Goal: Task Accomplishment & Management: Complete application form

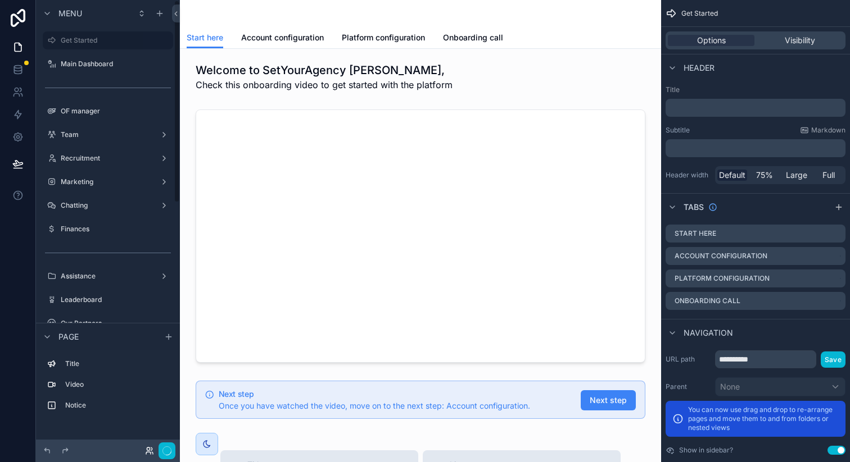
click at [145, 450] on icon at bounding box center [149, 451] width 9 height 9
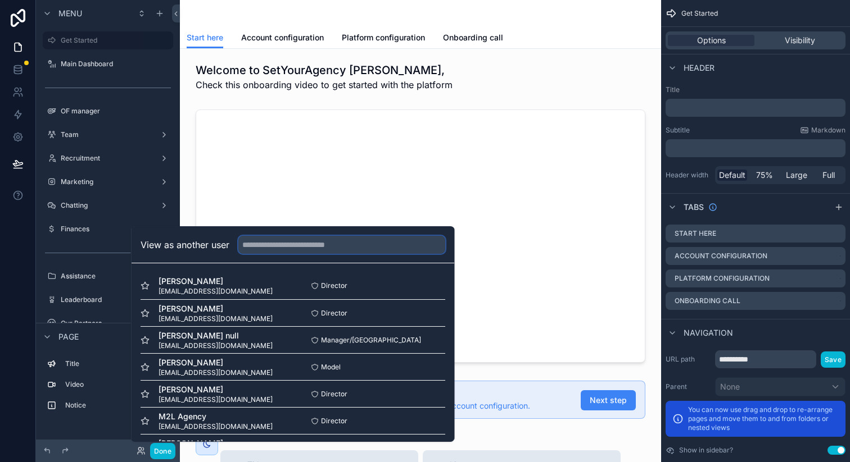
click at [273, 239] on input "text" at bounding box center [341, 245] width 207 height 18
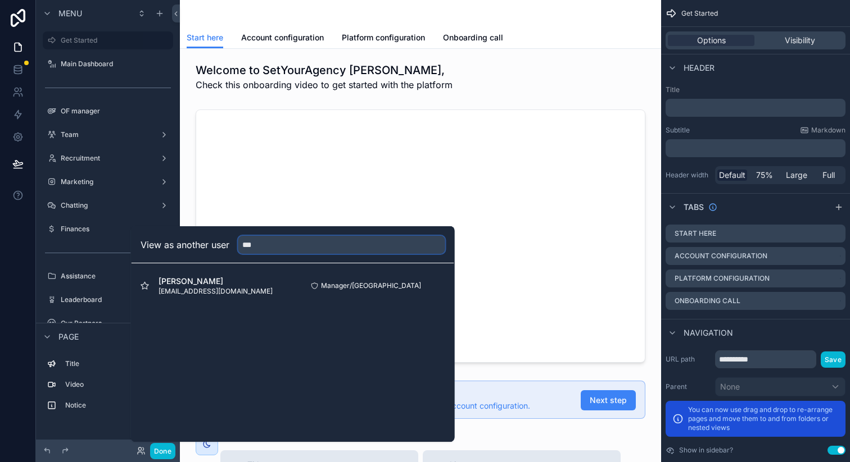
type input "**"
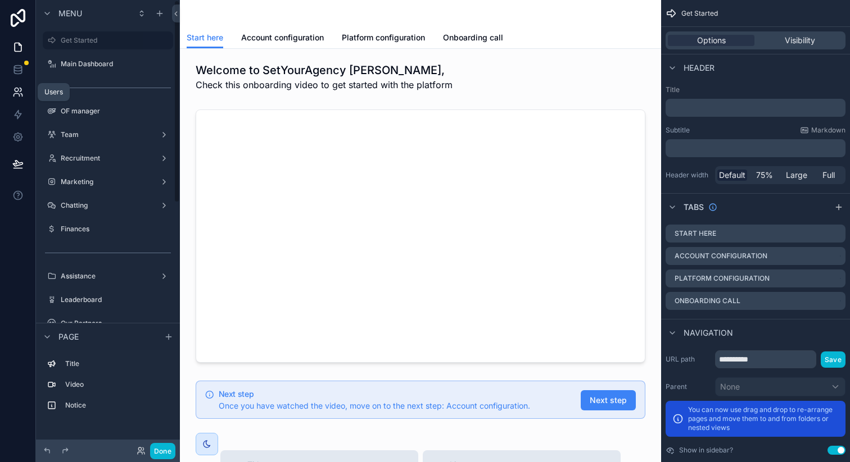
click at [19, 83] on link at bounding box center [17, 92] width 35 height 22
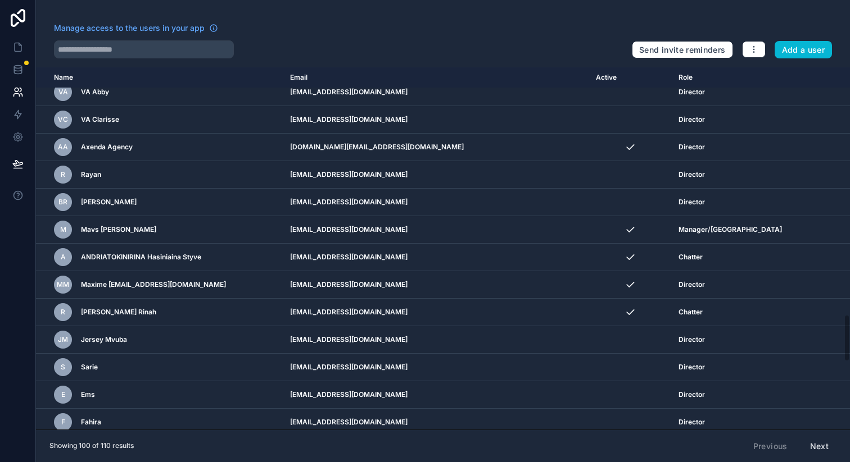
scroll to position [1929, 0]
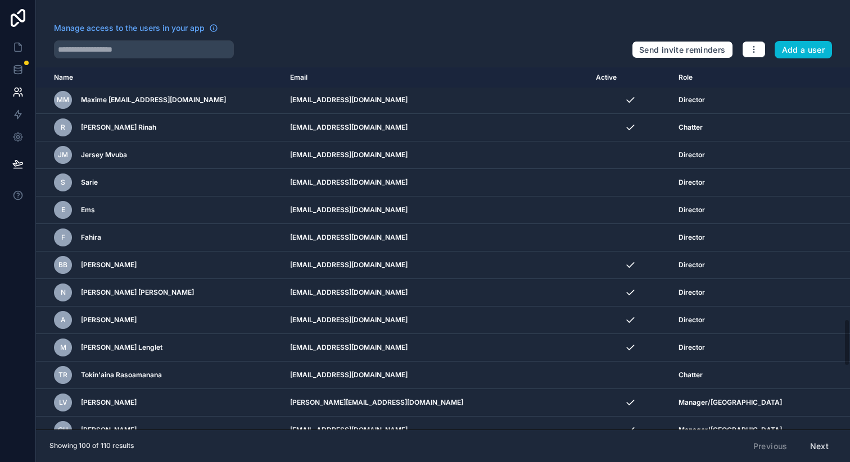
click at [818, 444] on button "Next" at bounding box center [819, 446] width 34 height 19
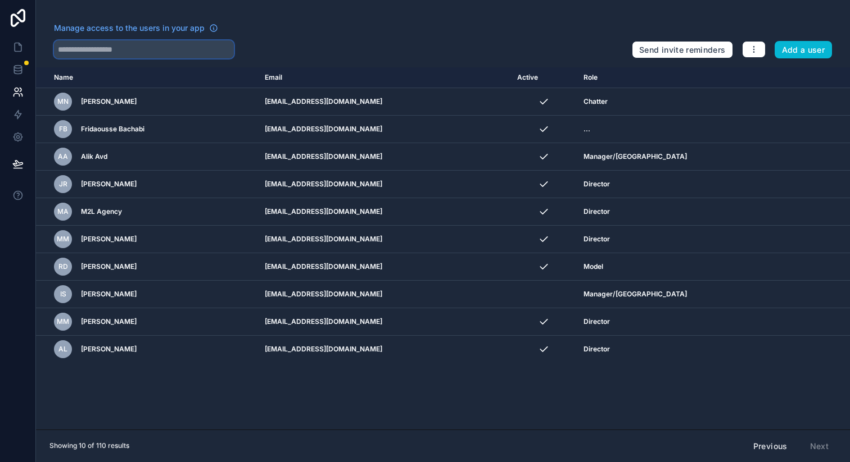
click at [172, 48] on input "text" at bounding box center [144, 49] width 180 height 18
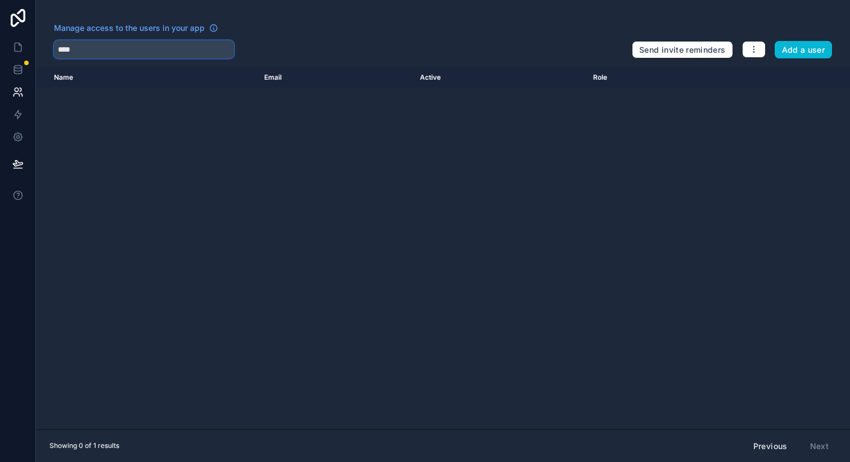
type input "****"
click at [762, 446] on button "Previous" at bounding box center [770, 446] width 50 height 19
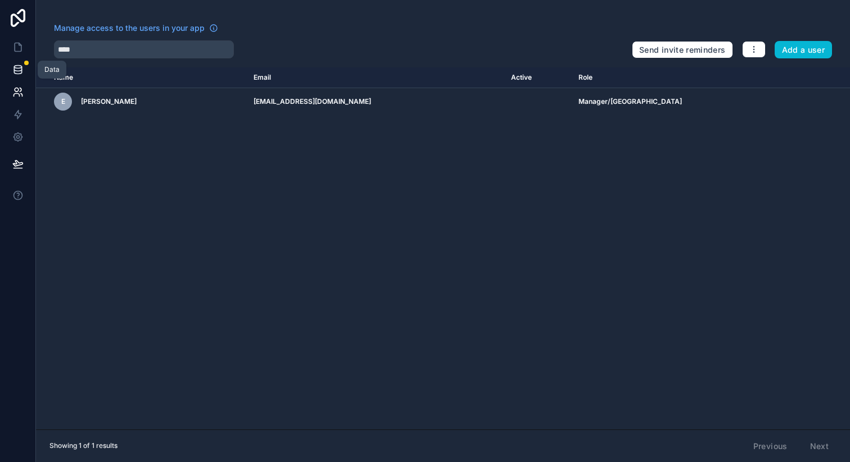
click at [22, 66] on icon at bounding box center [17, 69] width 11 height 11
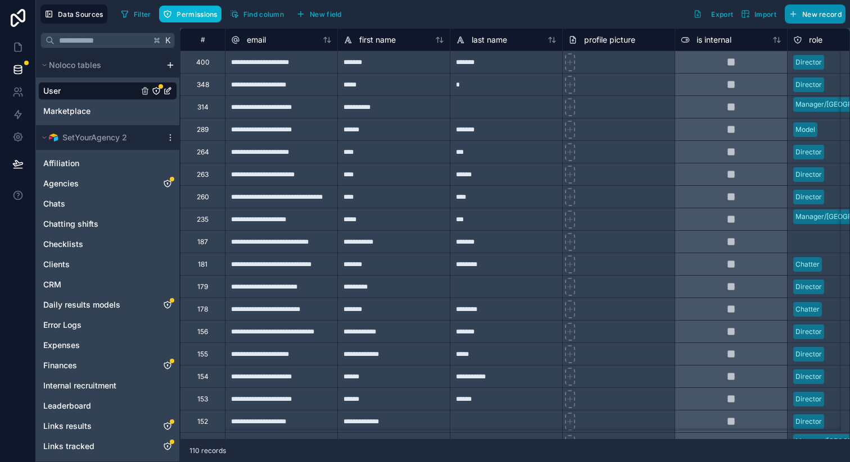
click at [801, 17] on button "New record" at bounding box center [814, 13] width 61 height 19
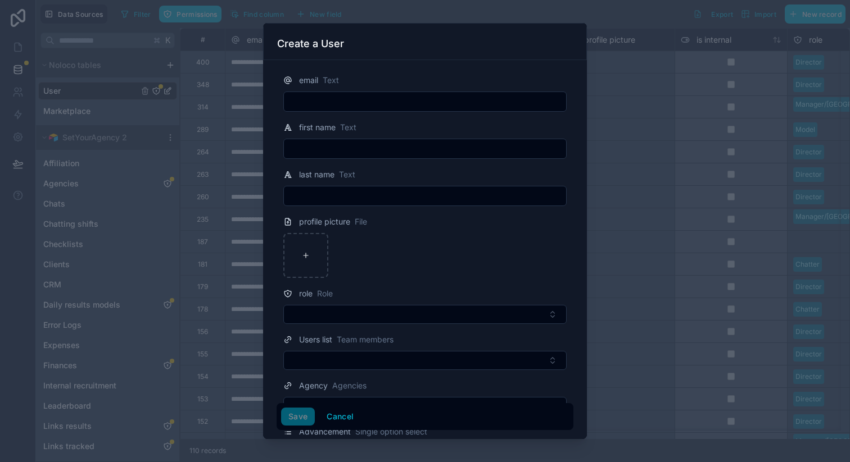
click at [407, 94] on input "text" at bounding box center [425, 102] width 282 height 16
click at [208, 157] on div at bounding box center [425, 231] width 850 height 462
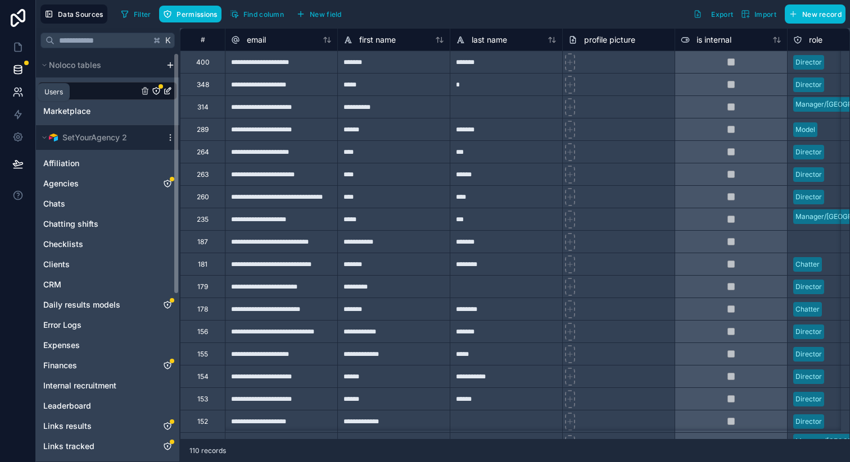
click at [21, 94] on icon at bounding box center [22, 95] width 2 height 3
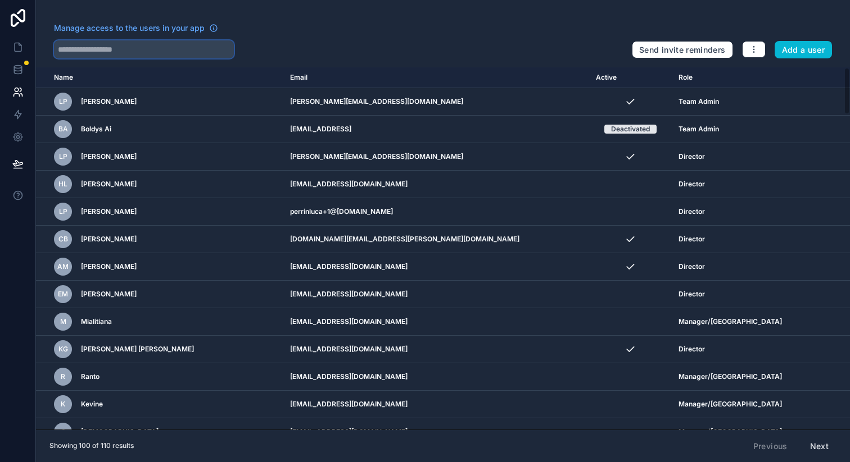
click at [134, 46] on input "text" at bounding box center [144, 49] width 180 height 18
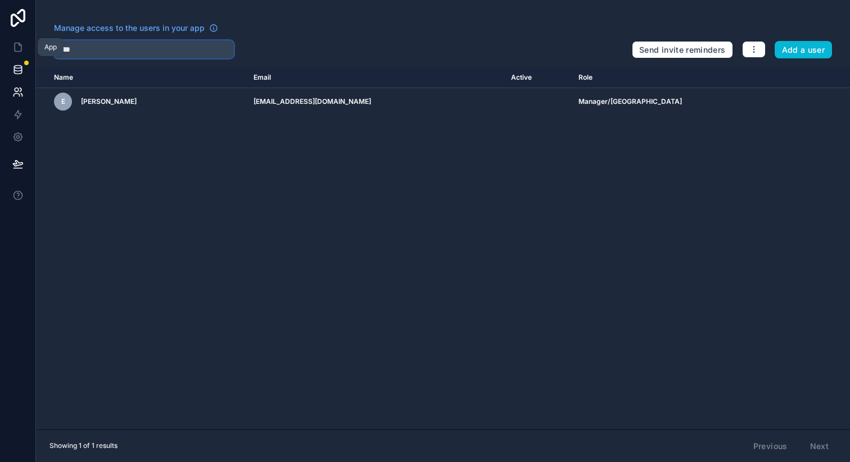
type input "****"
click at [24, 65] on link at bounding box center [17, 69] width 35 height 22
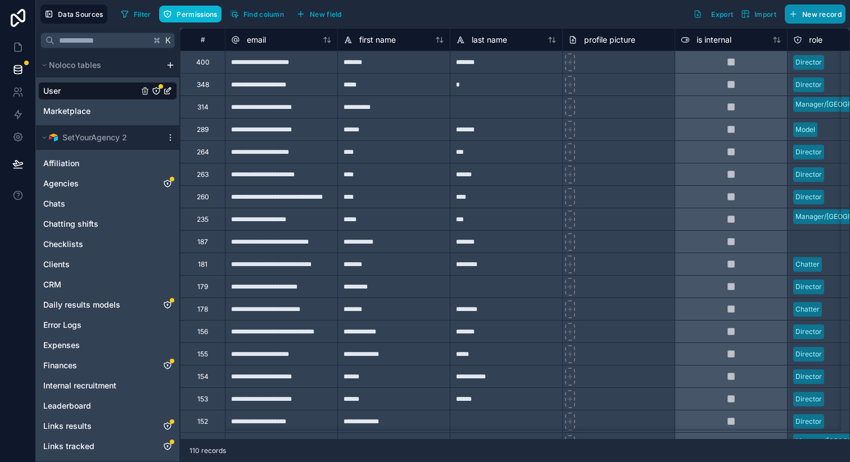
click at [802, 21] on button "New record" at bounding box center [814, 13] width 61 height 19
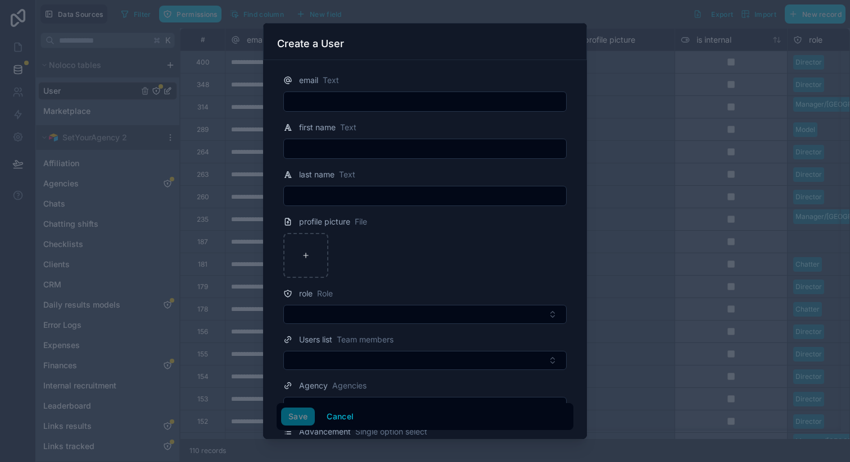
click at [360, 102] on input "text" at bounding box center [425, 102] width 282 height 16
paste input "**********"
type input "**********"
click at [344, 143] on input "text" at bounding box center [425, 149] width 282 height 16
type input "****"
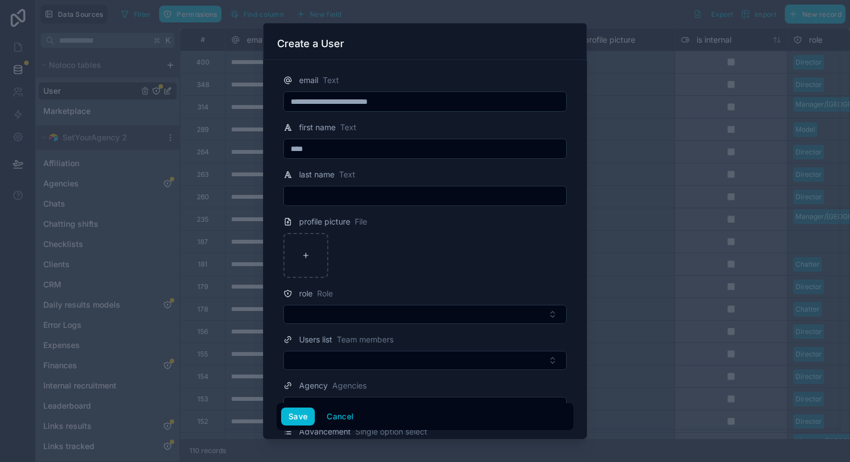
click at [337, 196] on input "text" at bounding box center [425, 196] width 282 height 16
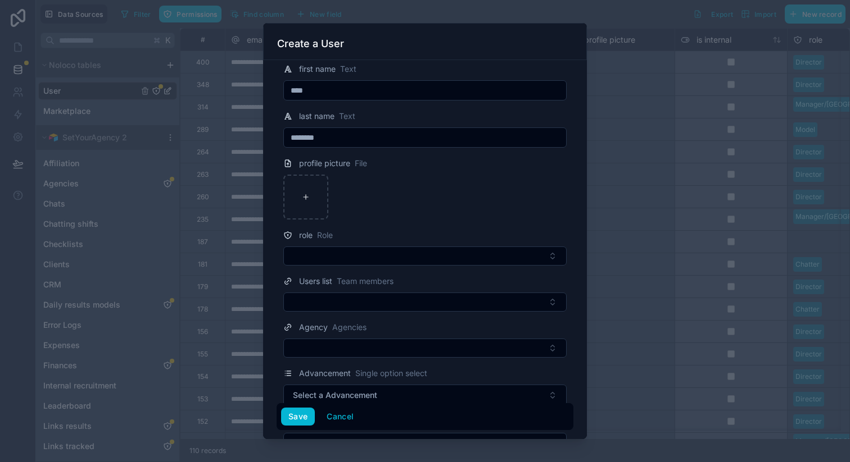
scroll to position [71, 0]
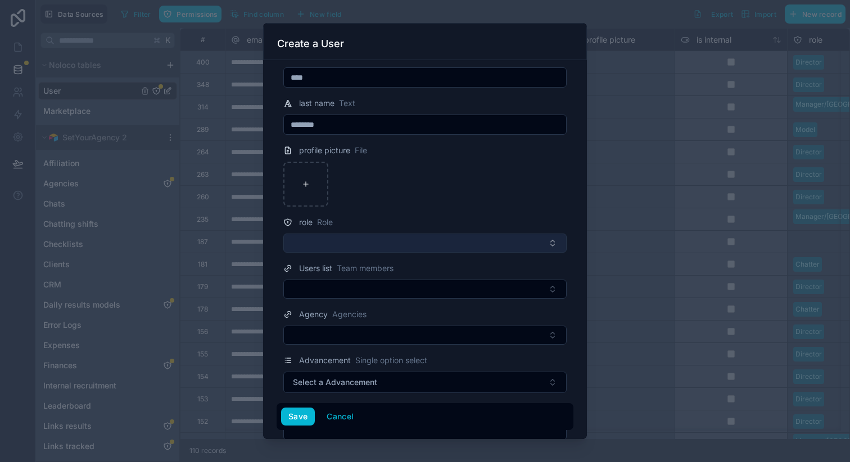
type input "********"
click at [349, 249] on button "Select Button" at bounding box center [424, 243] width 283 height 19
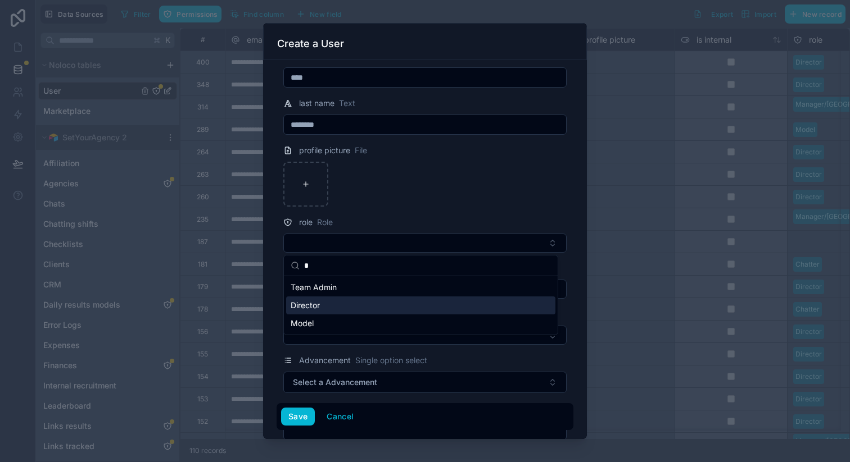
type input "*"
click at [322, 308] on div "Director" at bounding box center [420, 306] width 269 height 18
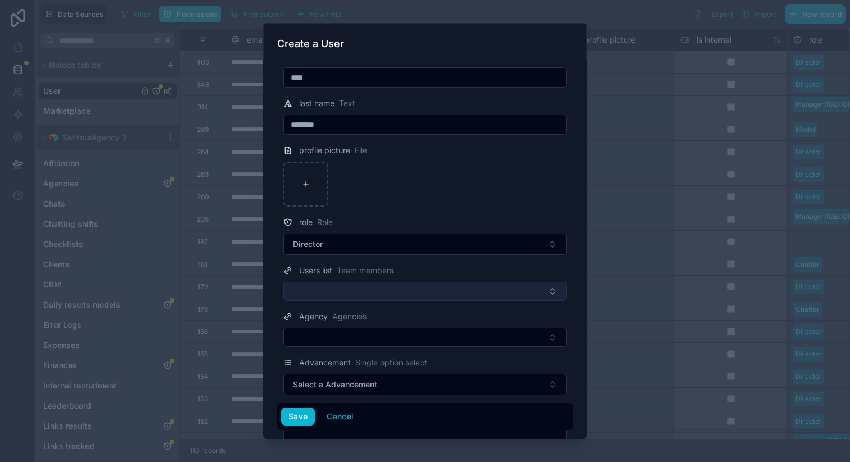
click at [331, 296] on button "Select Button" at bounding box center [424, 291] width 283 height 19
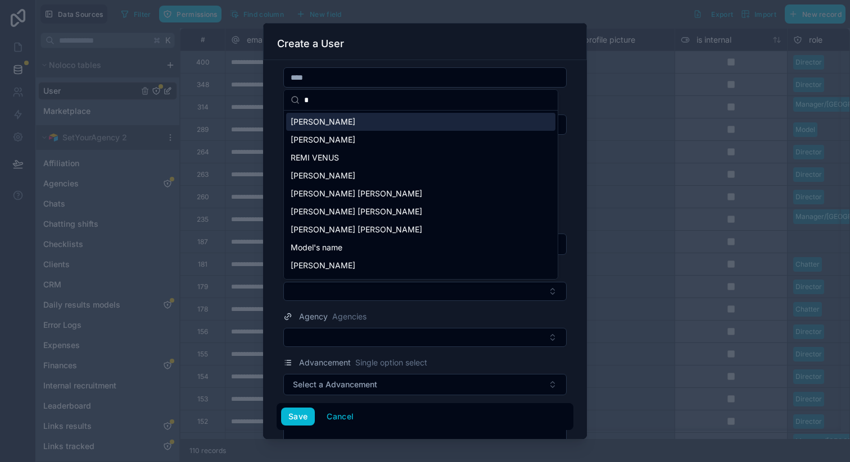
type input "*"
click at [355, 127] on div "[PERSON_NAME]" at bounding box center [420, 122] width 269 height 18
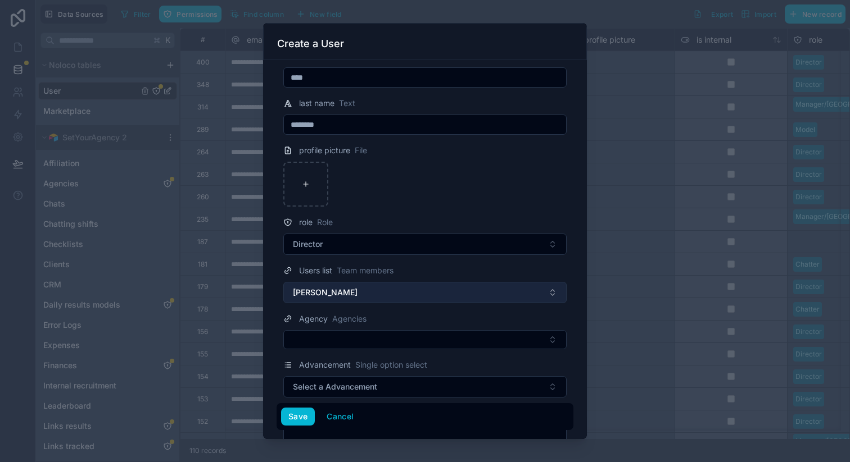
click at [418, 287] on button "[PERSON_NAME]" at bounding box center [424, 292] width 283 height 21
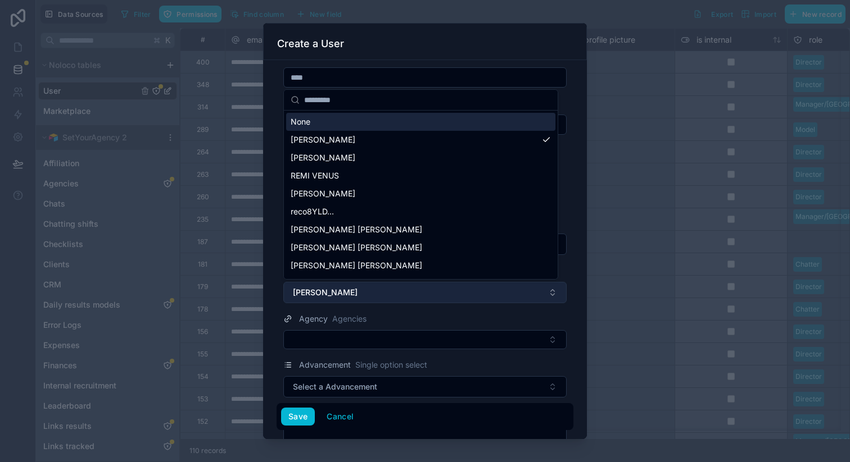
click at [412, 289] on button "[PERSON_NAME]" at bounding box center [424, 292] width 283 height 21
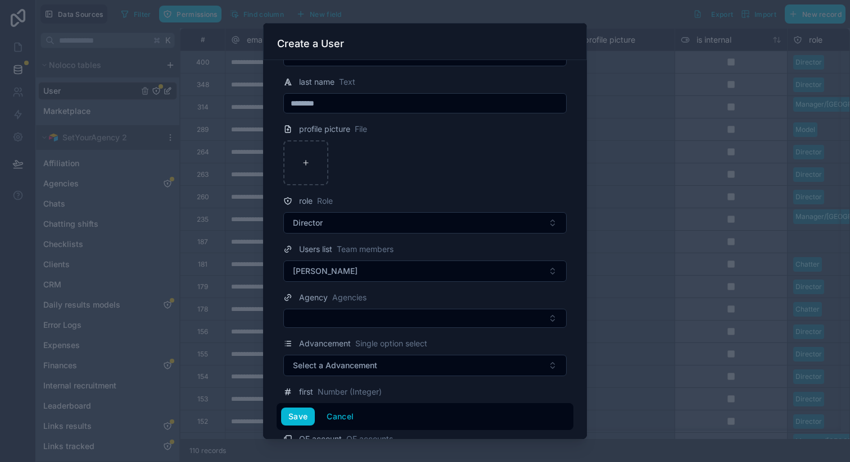
scroll to position [110, 0]
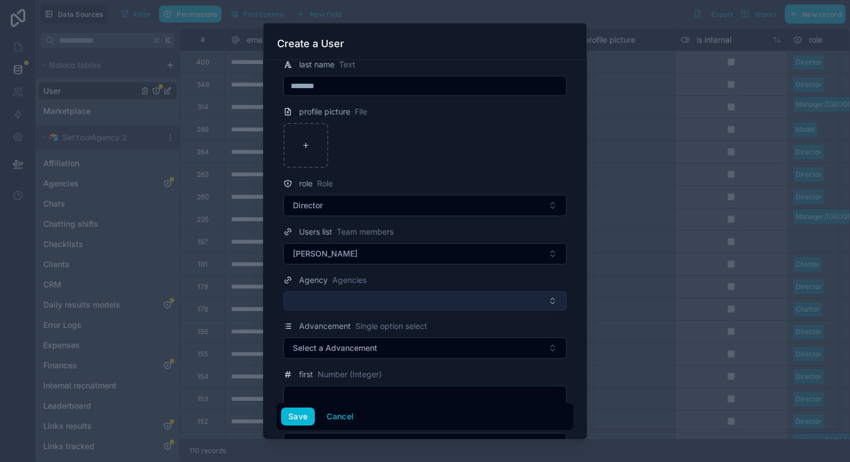
click at [353, 301] on button "Select Button" at bounding box center [424, 301] width 283 height 19
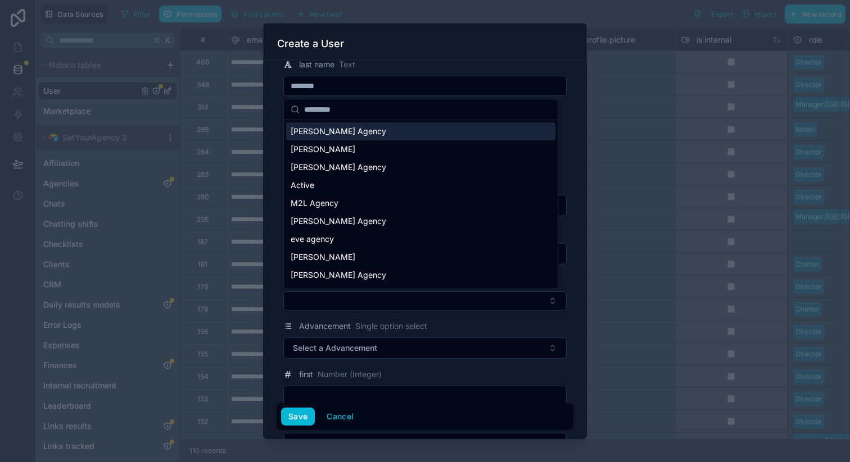
click at [356, 137] on div "[PERSON_NAME] Agency" at bounding box center [420, 131] width 269 height 18
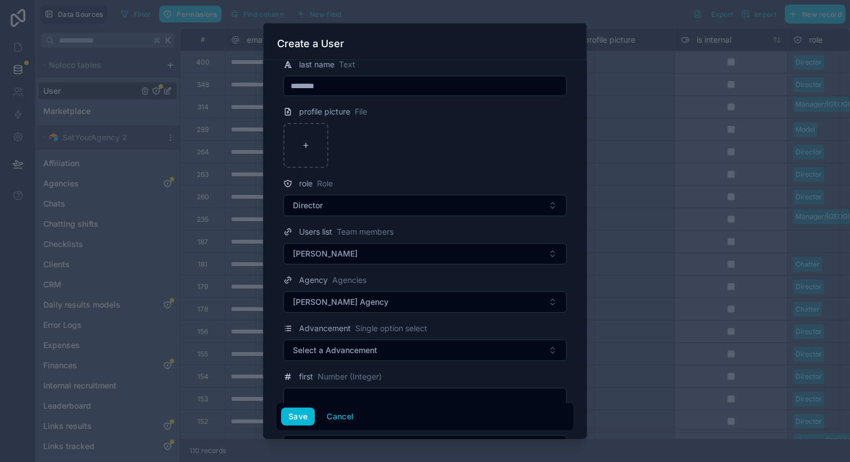
scroll to position [170, 0]
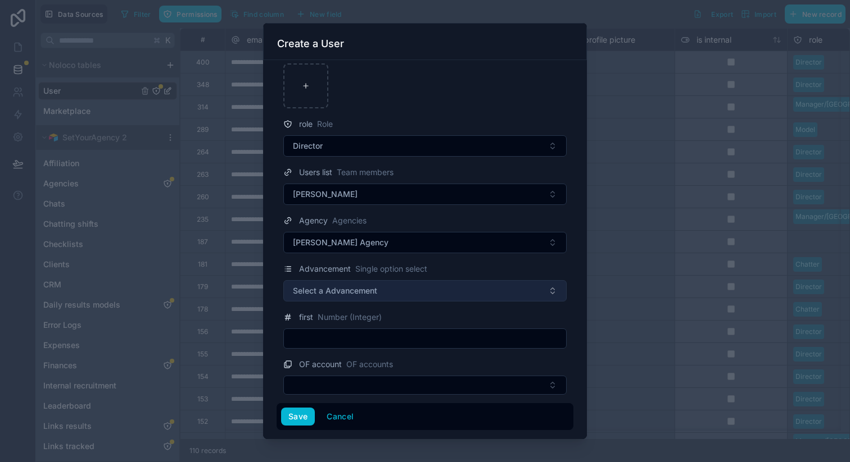
click at [325, 289] on span "Select a Advancement" at bounding box center [335, 290] width 84 height 11
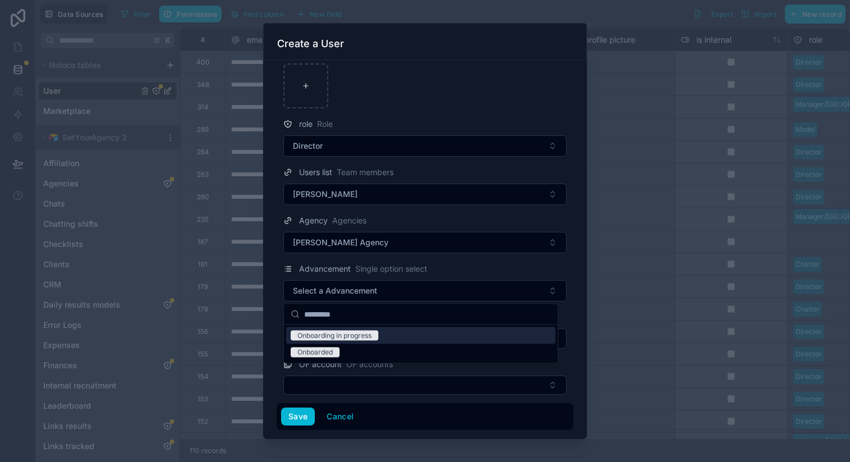
click at [330, 337] on div "Onboarding in progress" at bounding box center [334, 336] width 74 height 10
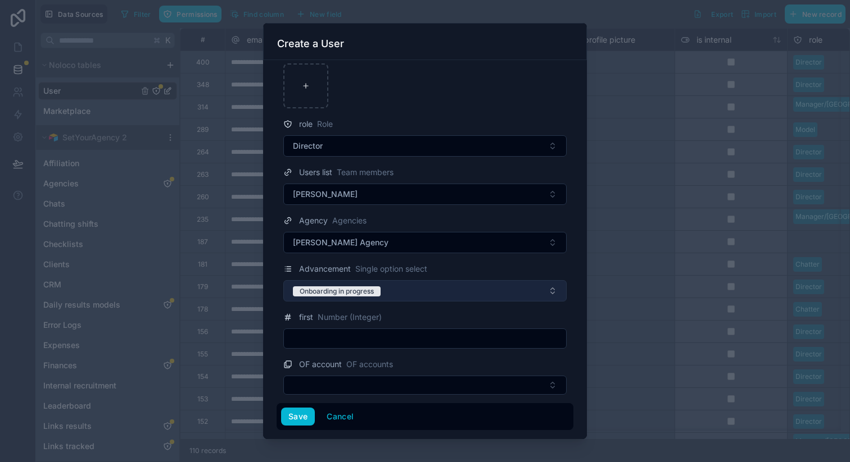
click at [393, 296] on button "Onboarding in progress" at bounding box center [424, 290] width 283 height 21
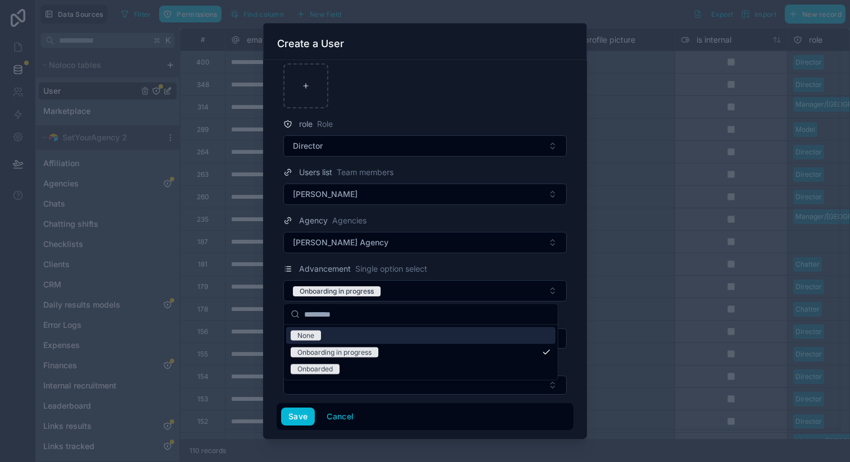
click at [444, 269] on div "Advancement Single option select" at bounding box center [424, 268] width 283 height 13
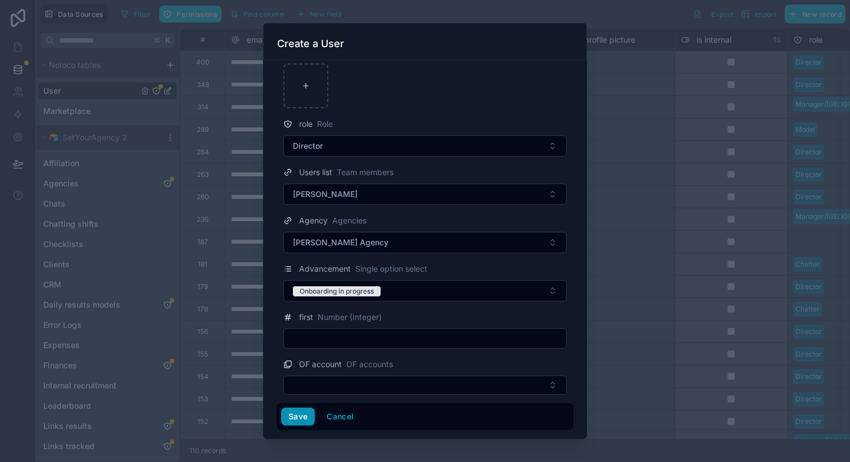
click at [306, 410] on button "Save" at bounding box center [298, 417] width 34 height 18
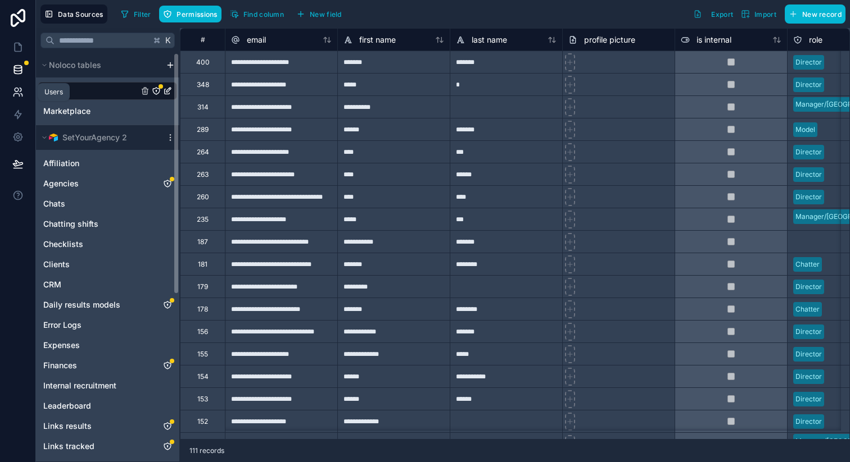
click at [15, 87] on icon at bounding box center [17, 92] width 11 height 11
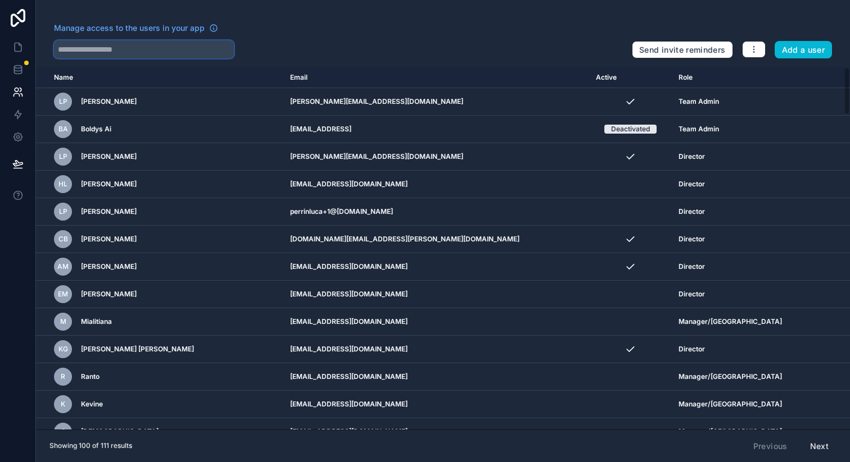
click at [106, 49] on input "text" at bounding box center [144, 49] width 180 height 18
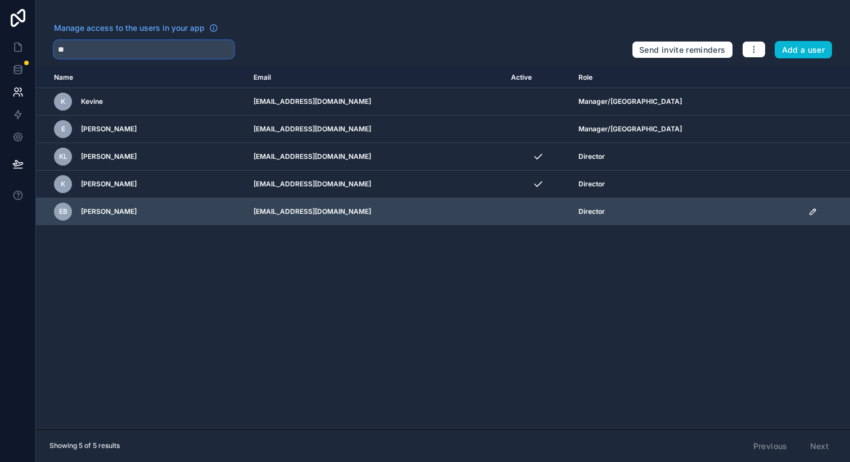
type input "**"
click at [809, 213] on icon "scrollable content" at bounding box center [812, 212] width 6 height 6
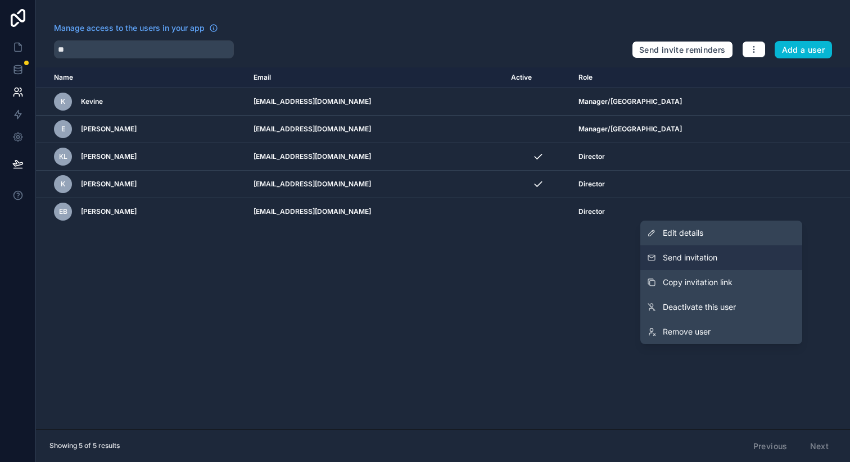
click at [724, 257] on button "Send invitation" at bounding box center [721, 258] width 162 height 25
